Goal: Navigation & Orientation: Find specific page/section

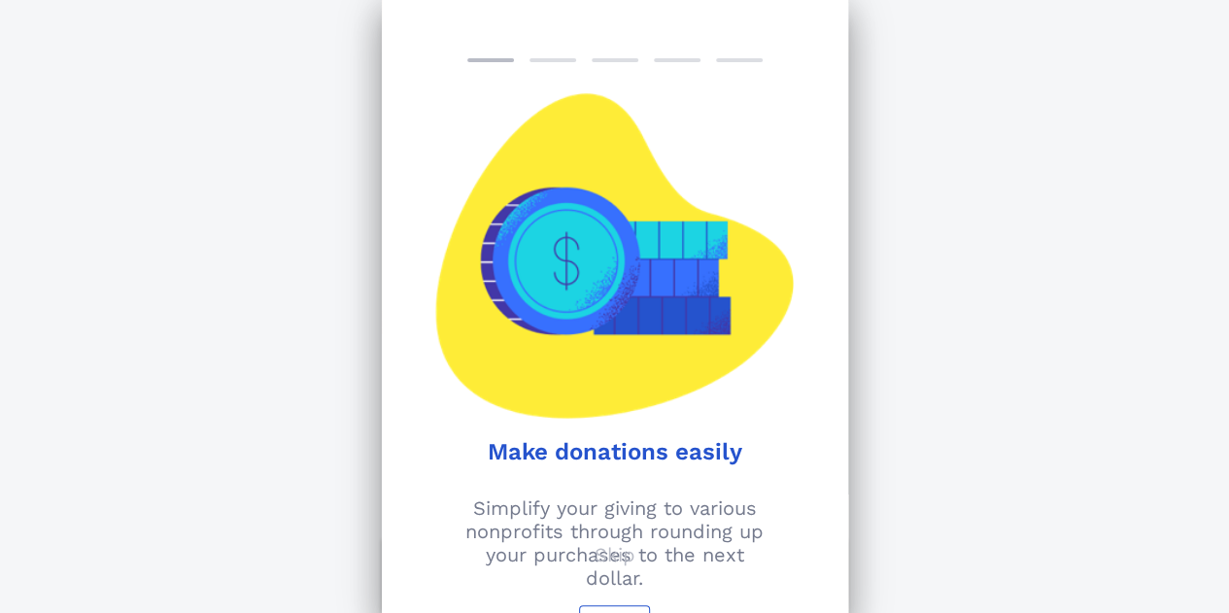
scroll to position [89, 0]
click at [624, 607] on button "Next" at bounding box center [614, 622] width 70 height 35
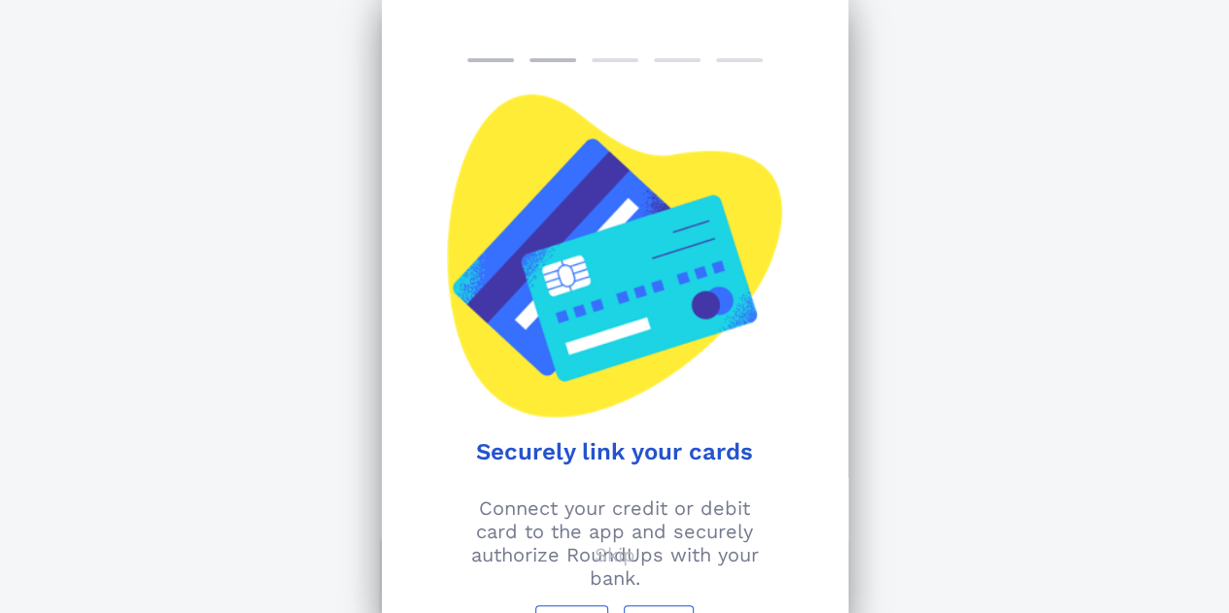
scroll to position [0, 0]
